Goal: Information Seeking & Learning: Learn about a topic

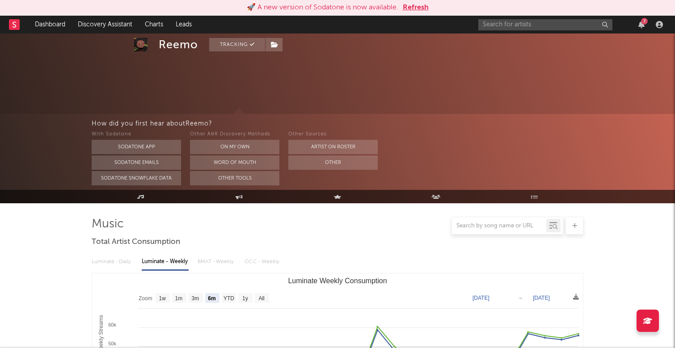
select select "6m"
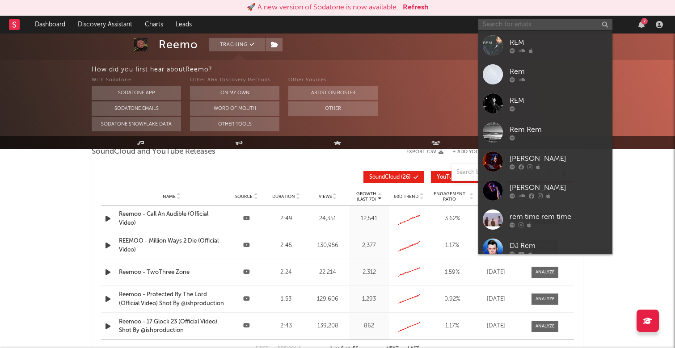
click at [540, 30] on input "text" at bounding box center [545, 24] width 134 height 11
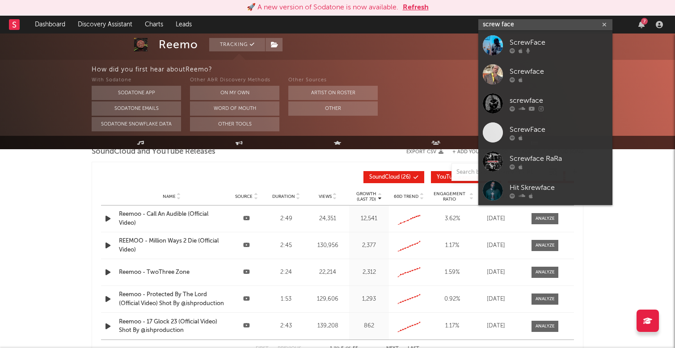
type input "screw face"
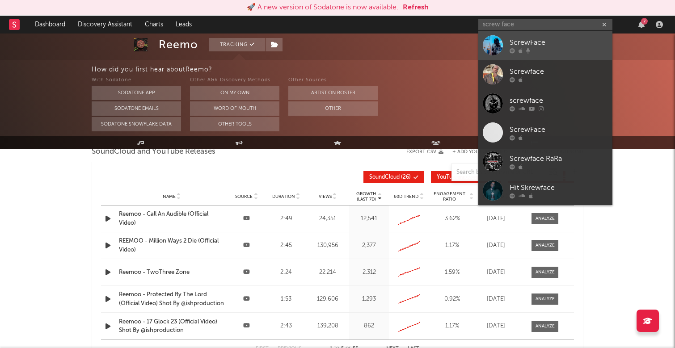
drag, startPoint x: 540, startPoint y: 30, endPoint x: 575, endPoint y: 52, distance: 42.0
click at [575, 52] on div at bounding box center [559, 50] width 98 height 5
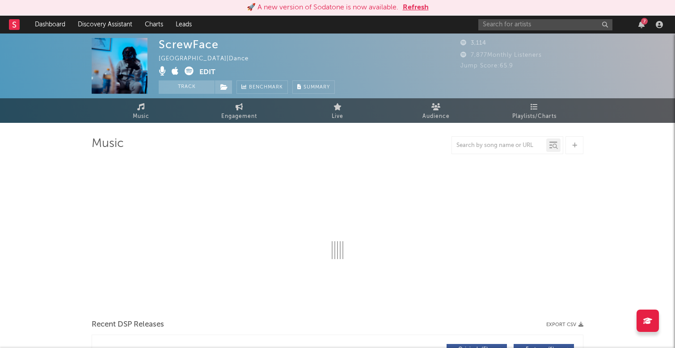
select select "6m"
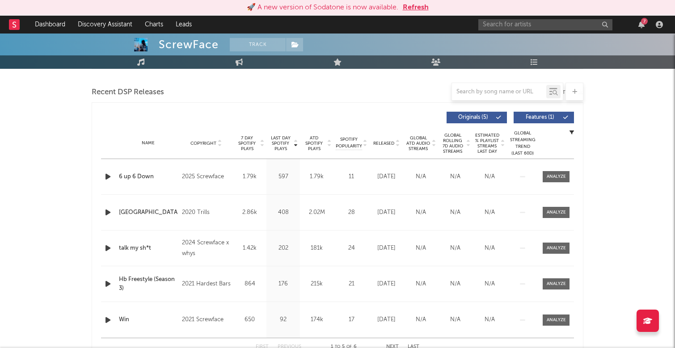
scroll to position [296, 0]
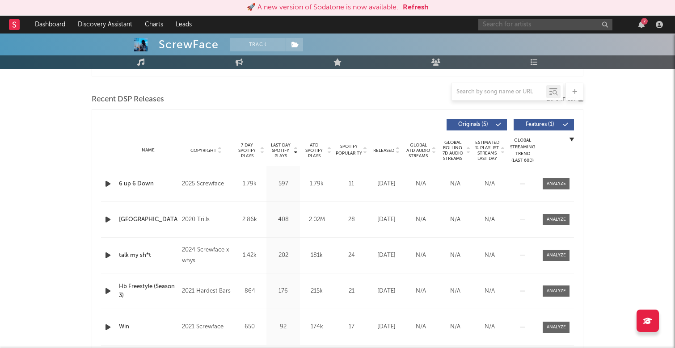
click at [497, 25] on input "text" at bounding box center [545, 24] width 134 height 11
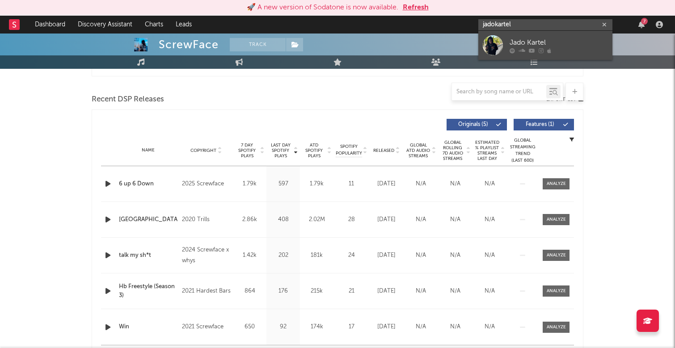
type input "jadokartel"
click at [565, 43] on div "Jado Kartel" at bounding box center [559, 42] width 98 height 11
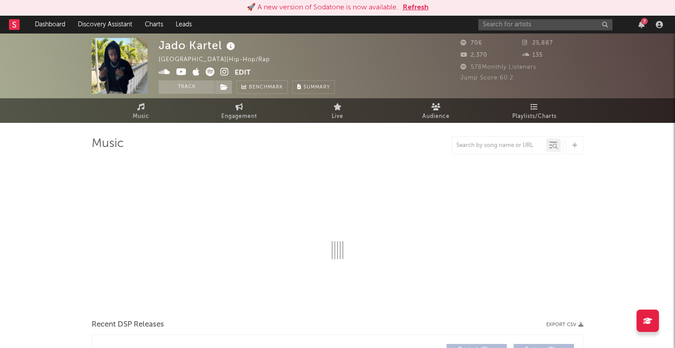
select select "1w"
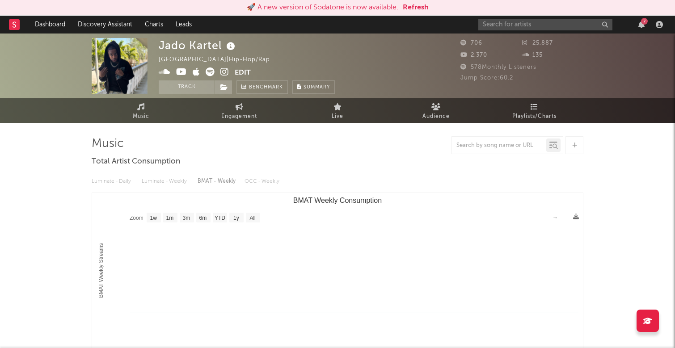
click at [156, 183] on div "Luminate - Daily Luminate - Weekly BMAT - Weekly OCC - Weekly" at bounding box center [338, 181] width 492 height 15
click at [110, 180] on div "Luminate - Daily Luminate - Weekly BMAT - Weekly OCC - Weekly" at bounding box center [338, 181] width 492 height 15
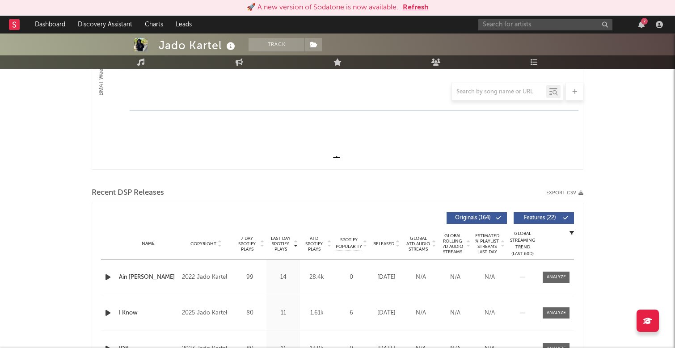
scroll to position [122, 0]
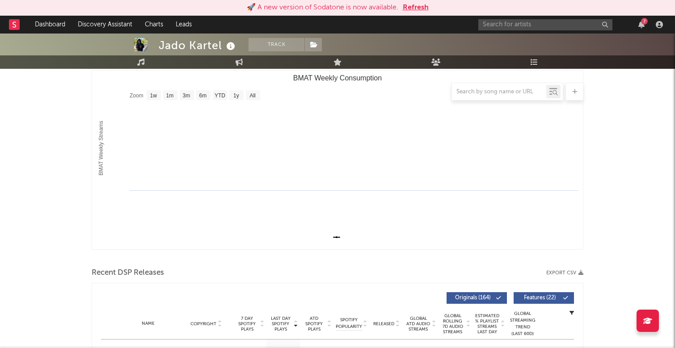
click at [645, 18] on div "7" at bounding box center [644, 21] width 7 height 7
